Goal: Task Accomplishment & Management: Manage account settings

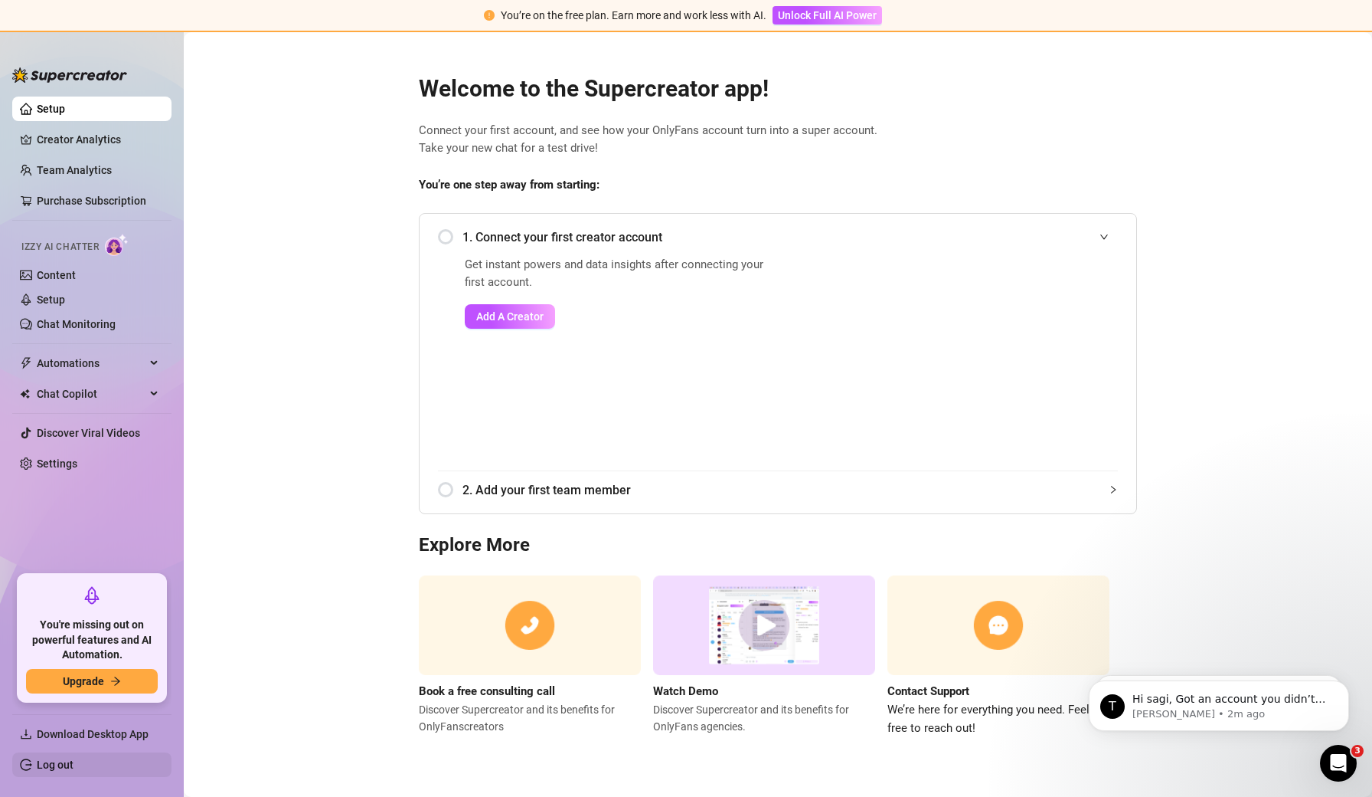
click at [46, 764] on link "Log out" at bounding box center [55, 764] width 37 height 12
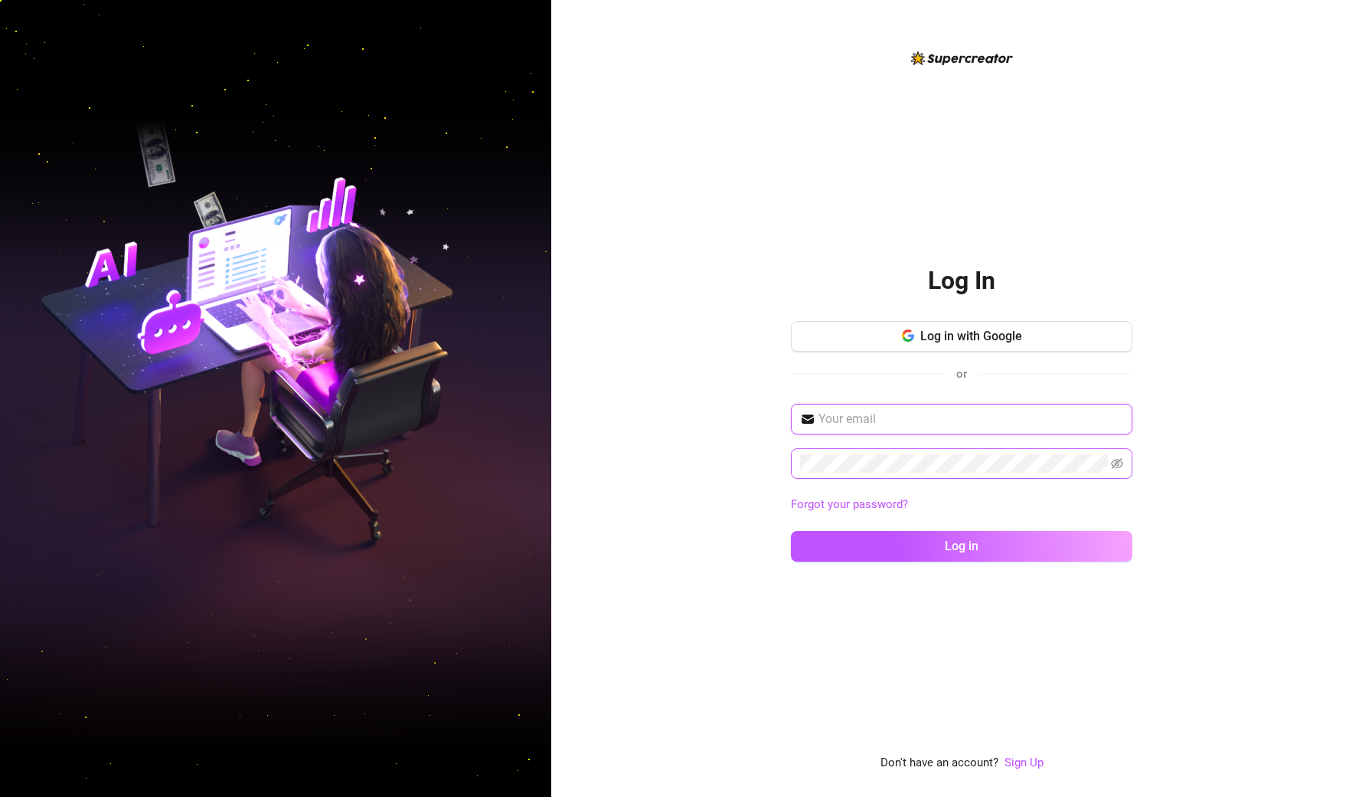
type input "[EMAIL_ADDRESS][DOMAIN_NAME]"
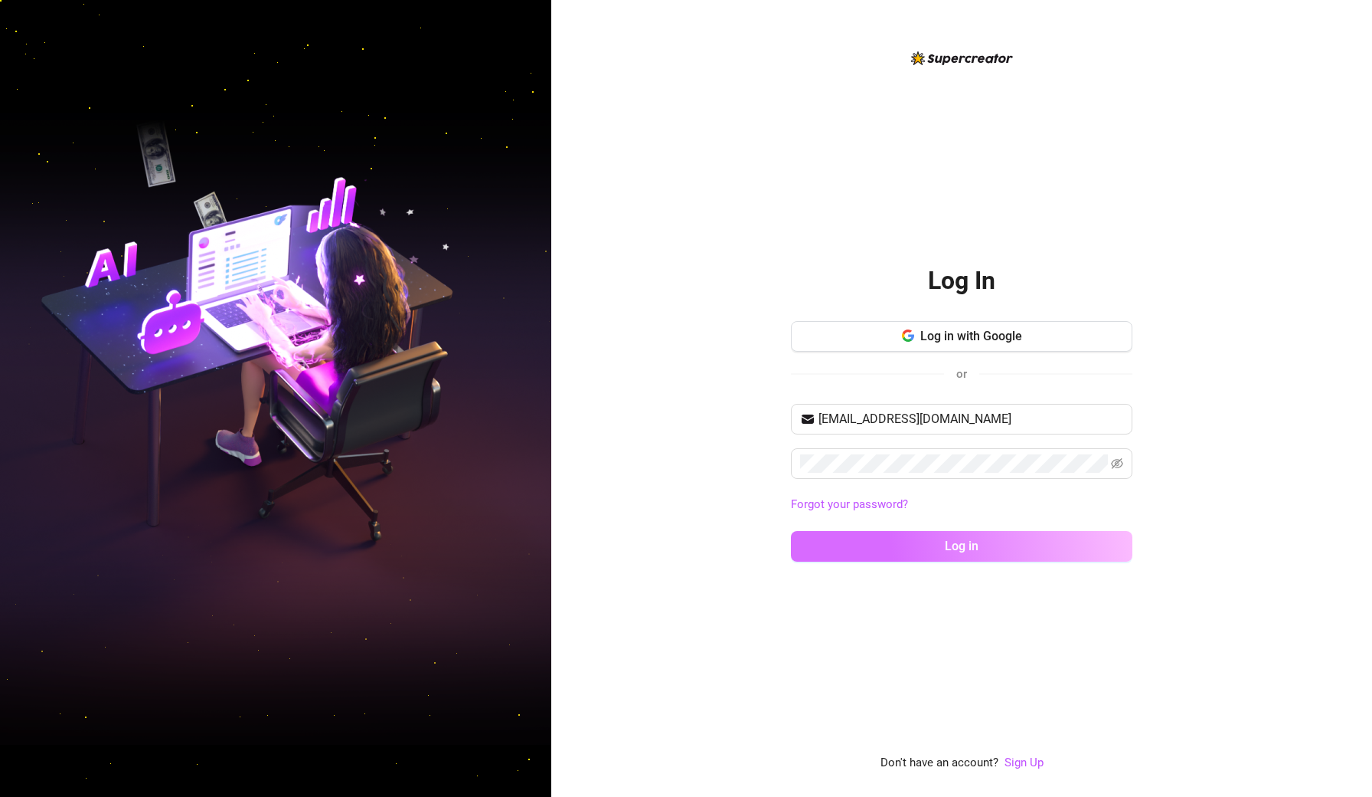
click at [914, 536] on button "Log in" at bounding box center [962, 546] width 342 height 31
